Goal: Navigation & Orientation: Understand site structure

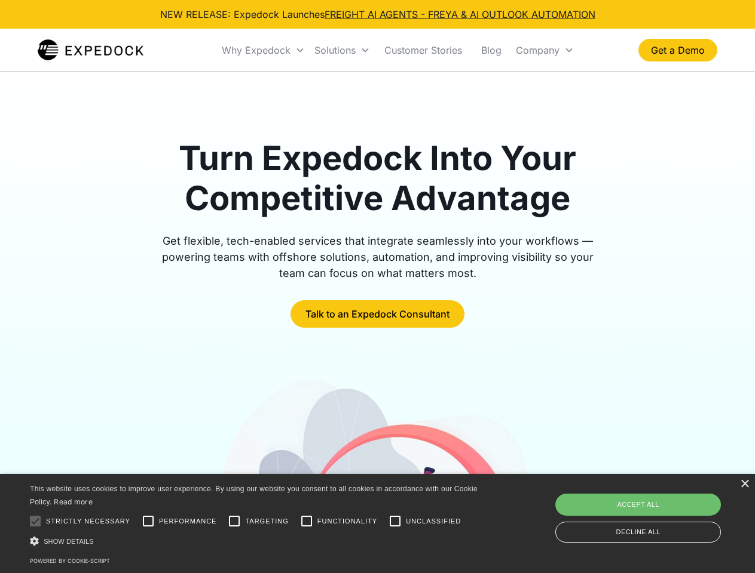
click at [263, 50] on div "Why Expedock" at bounding box center [256, 50] width 69 height 12
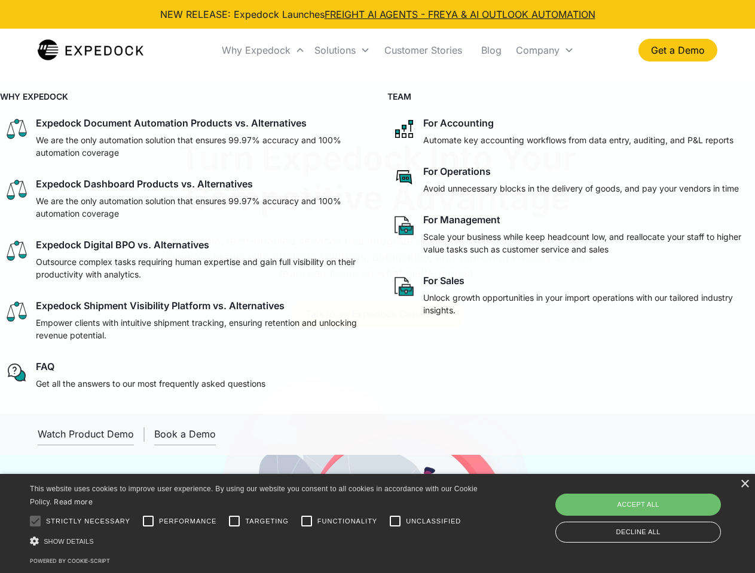
click at [342, 50] on div "Solutions" at bounding box center [334, 50] width 41 height 12
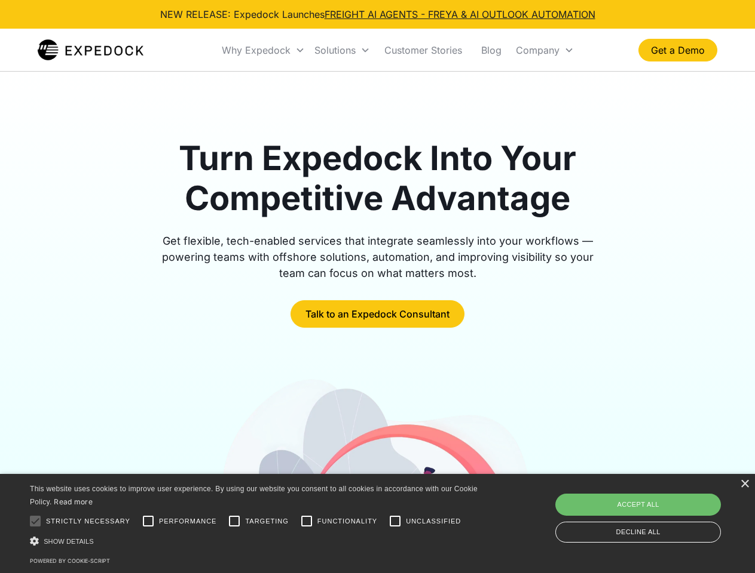
click at [544, 50] on div "Company" at bounding box center [538, 50] width 44 height 12
click at [35, 522] on div at bounding box center [35, 522] width 24 height 24
click at [148, 522] on input "Performance" at bounding box center [148, 522] width 24 height 24
checkbox input "true"
click at [234, 522] on input "Targeting" at bounding box center [234, 522] width 24 height 24
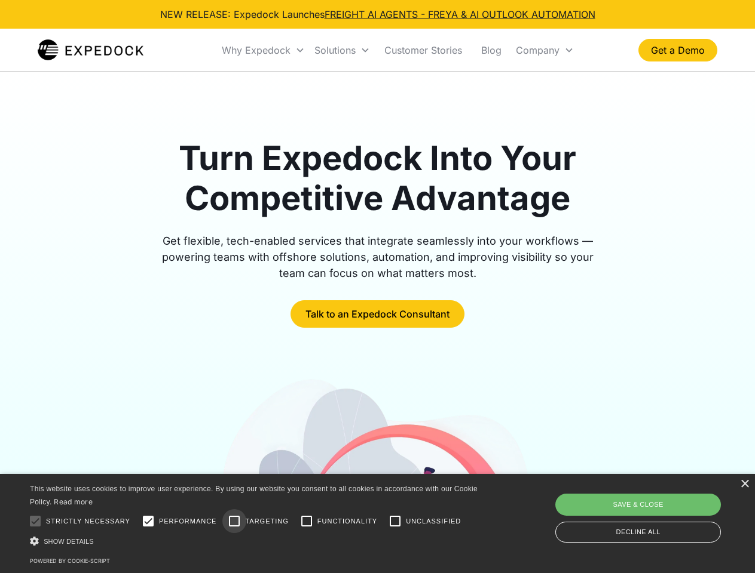
checkbox input "true"
click at [306, 522] on input "Functionality" at bounding box center [307, 522] width 24 height 24
checkbox input "true"
click at [395, 522] on input "Unclassified" at bounding box center [395, 522] width 24 height 24
checkbox input "true"
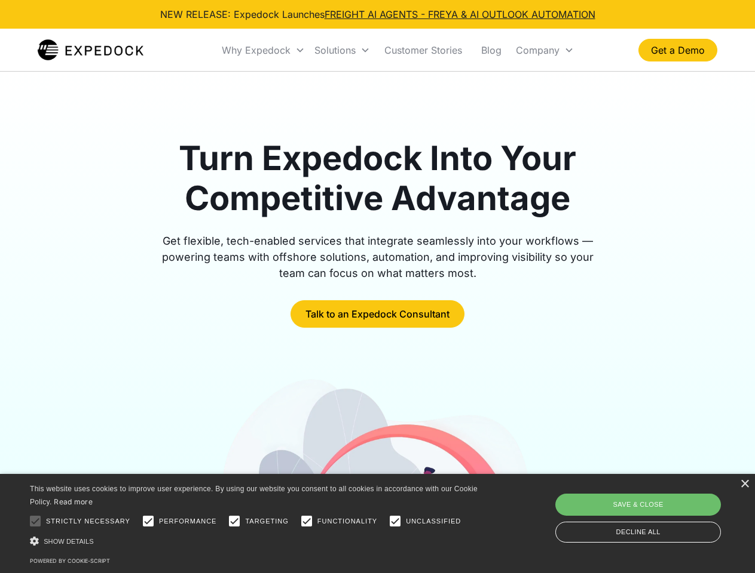
click at [256, 541] on div "Show details Hide details" at bounding box center [256, 541] width 452 height 13
